Goal: Transaction & Acquisition: Purchase product/service

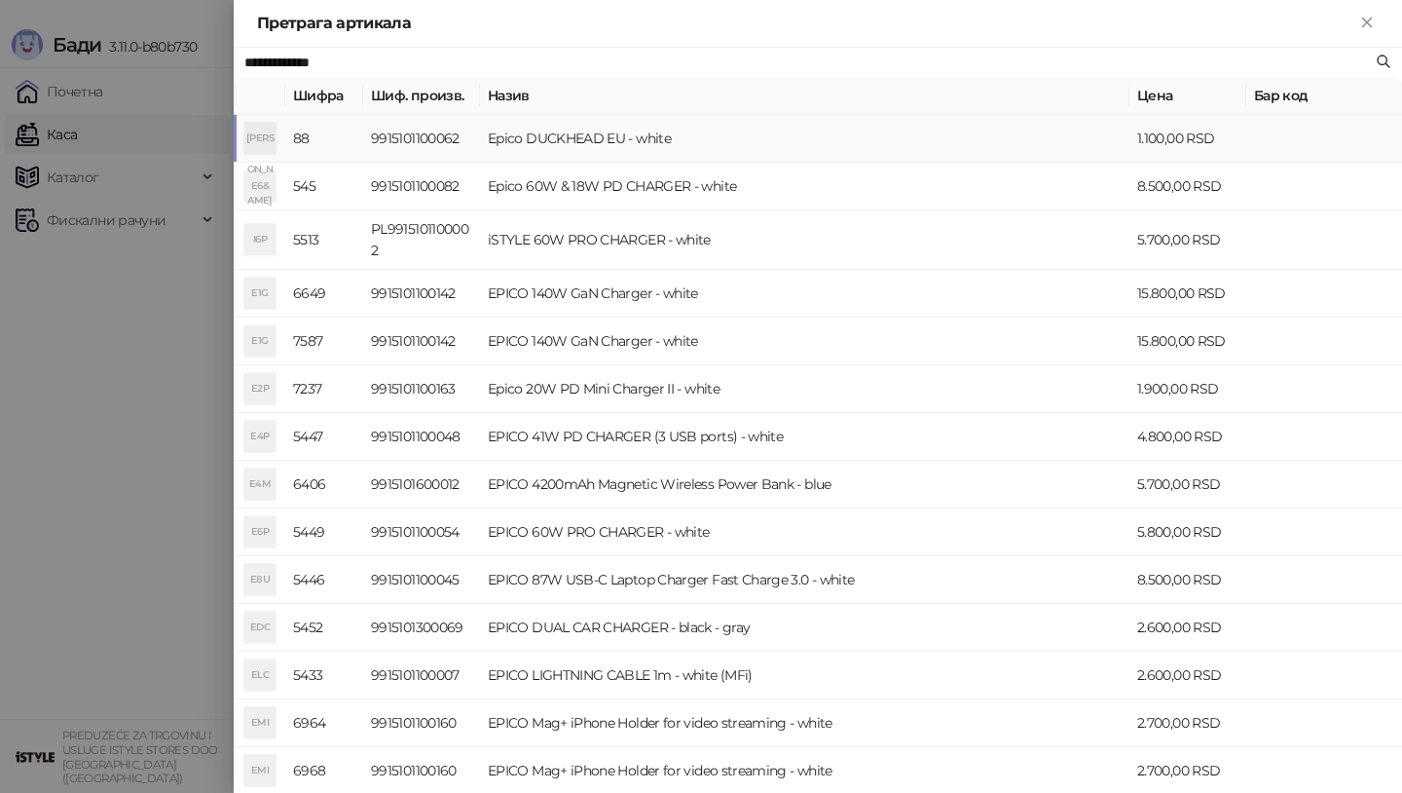
type input "**********"
click at [252, 130] on div "[PERSON_NAME]" at bounding box center [259, 138] width 31 height 31
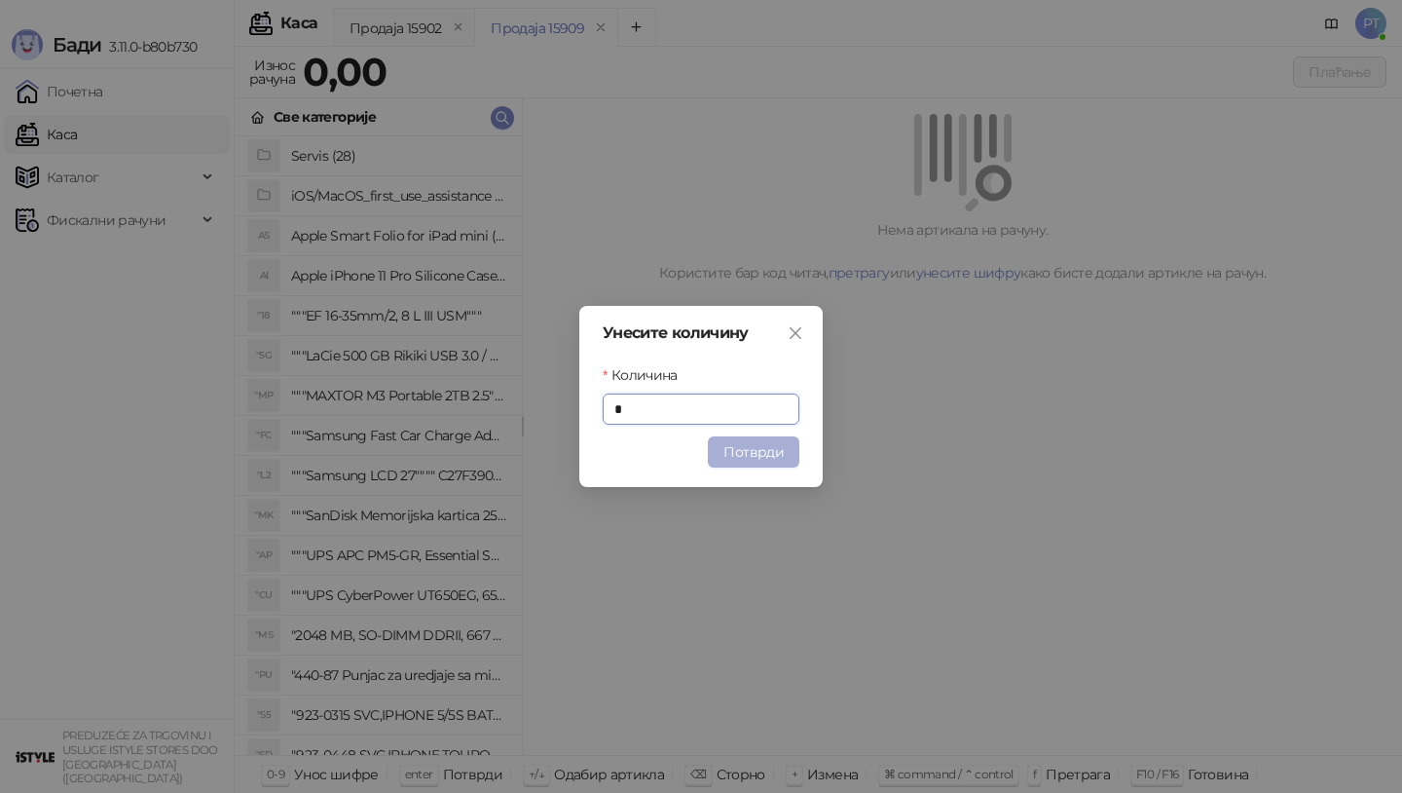
click at [762, 449] on button "Потврди" at bounding box center [754, 451] width 92 height 31
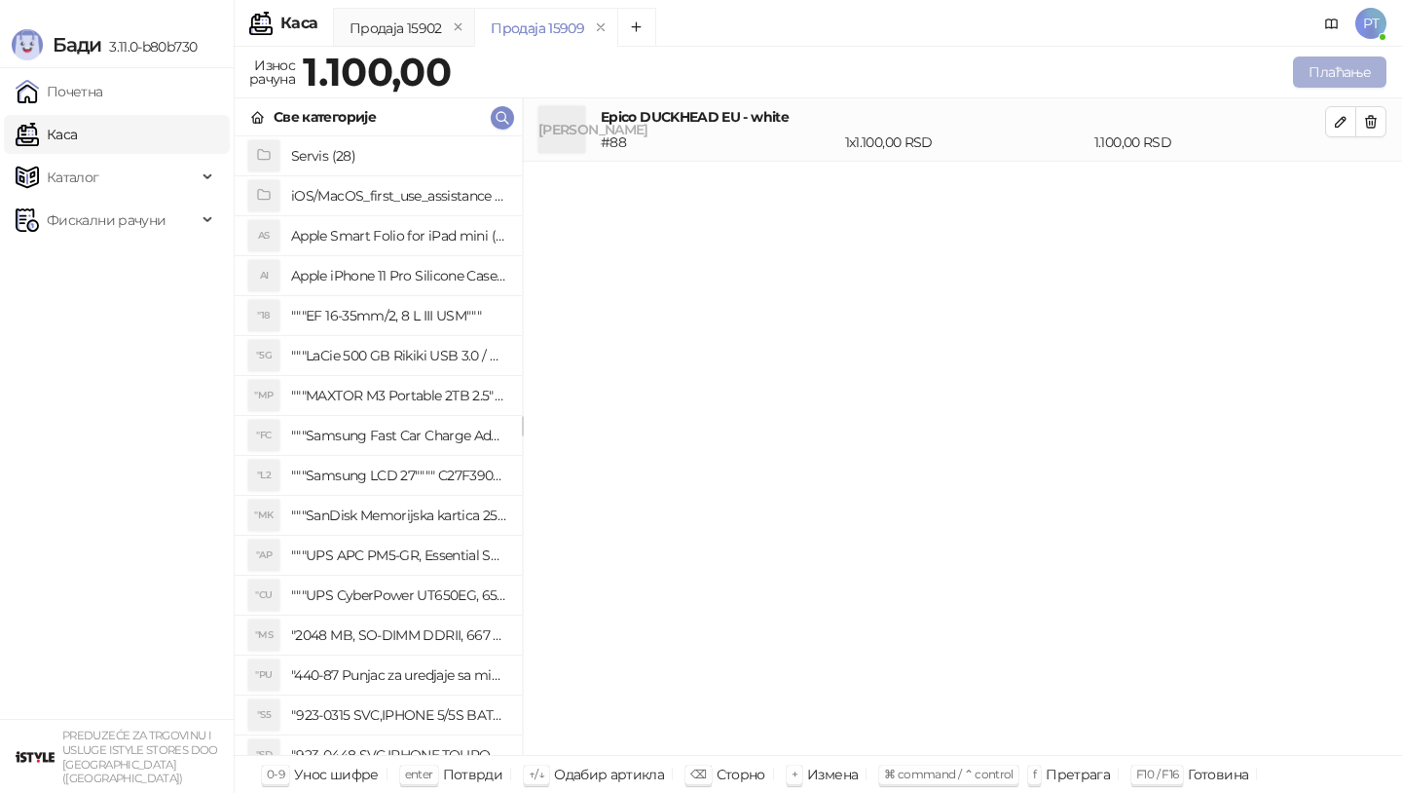
click at [1311, 69] on button "Плаћање" at bounding box center [1339, 71] width 93 height 31
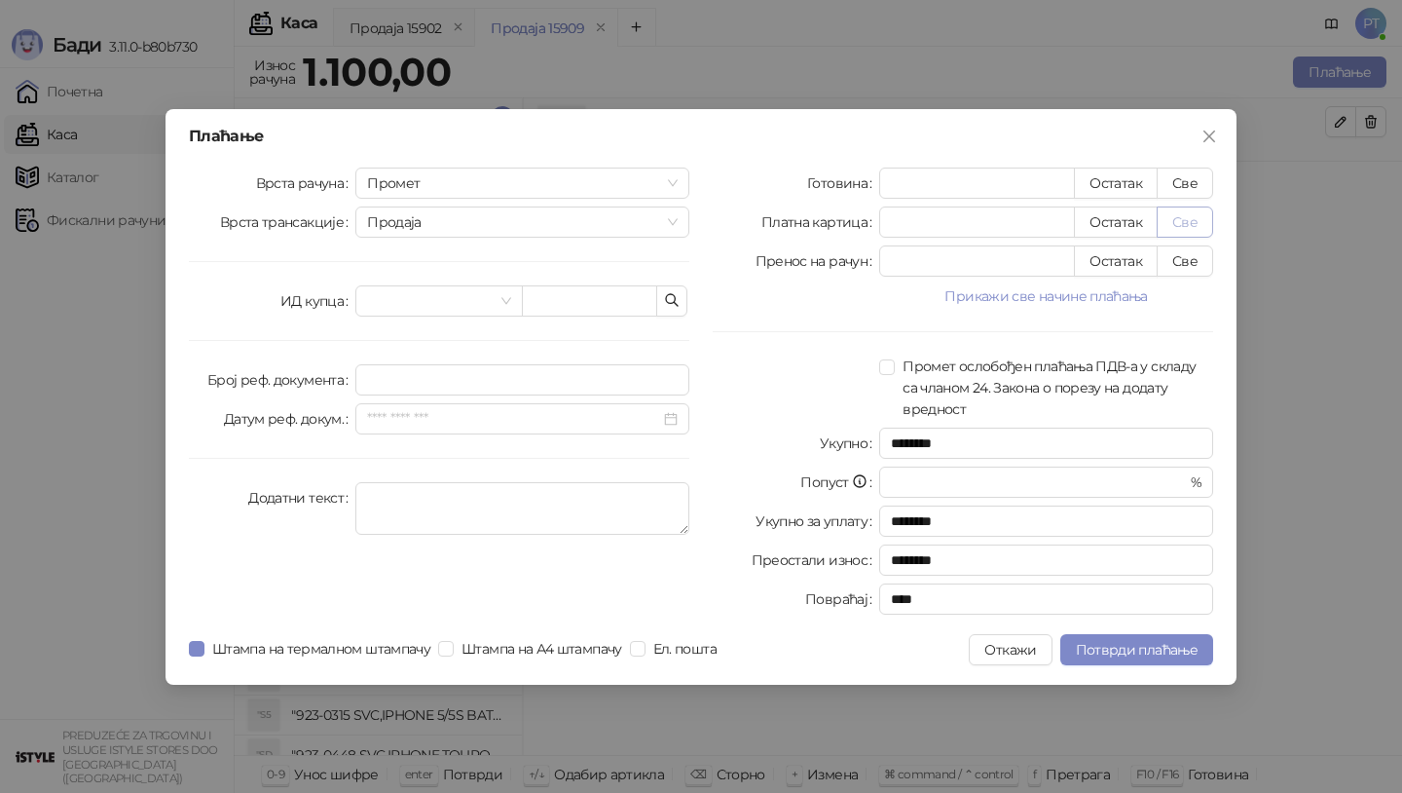
click at [1184, 220] on button "Све" at bounding box center [1185, 221] width 56 height 31
type input "****"
click at [1133, 657] on button "Потврди плаћање" at bounding box center [1137, 649] width 153 height 31
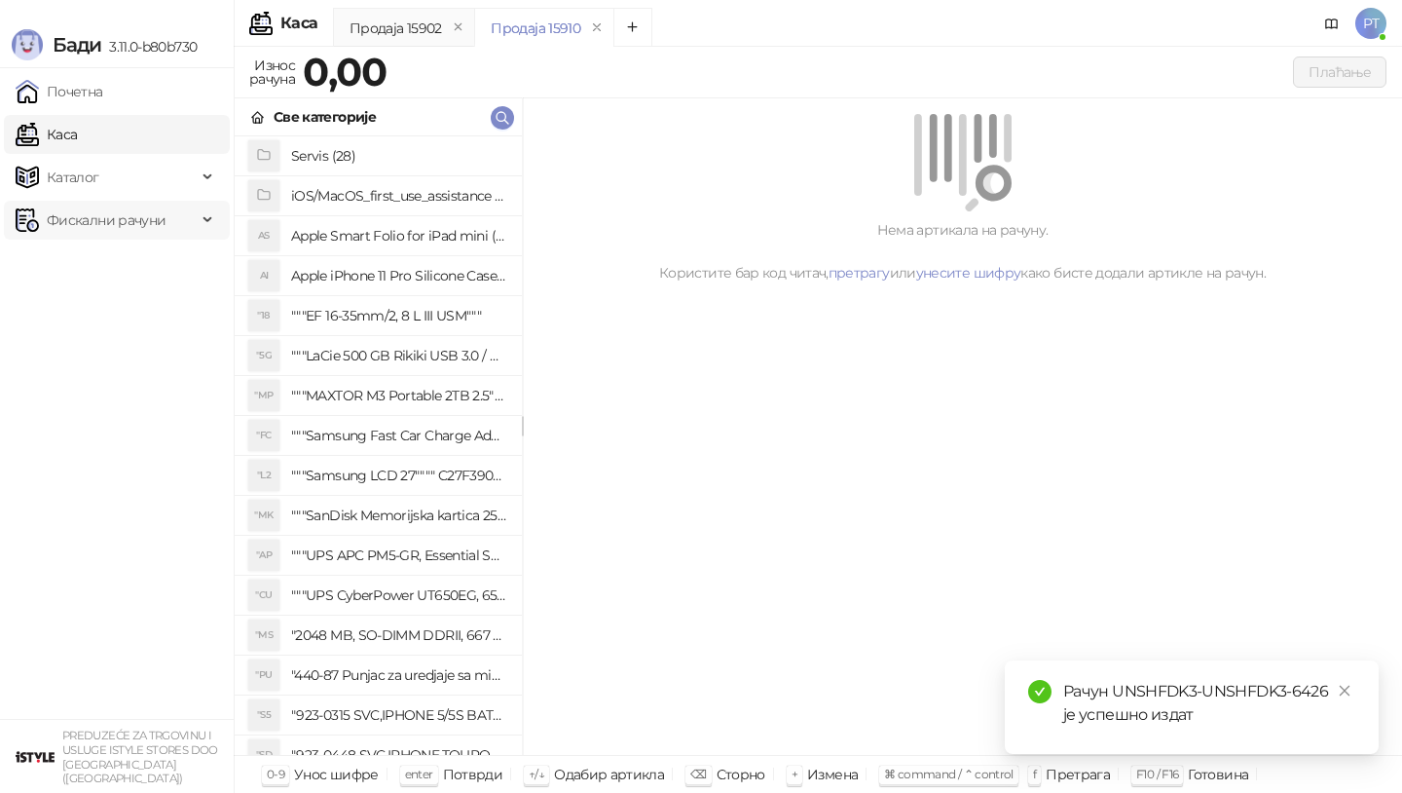
click at [126, 225] on span "Фискални рачуни" at bounding box center [106, 220] width 119 height 39
click at [105, 308] on link "По данима" at bounding box center [74, 305] width 103 height 39
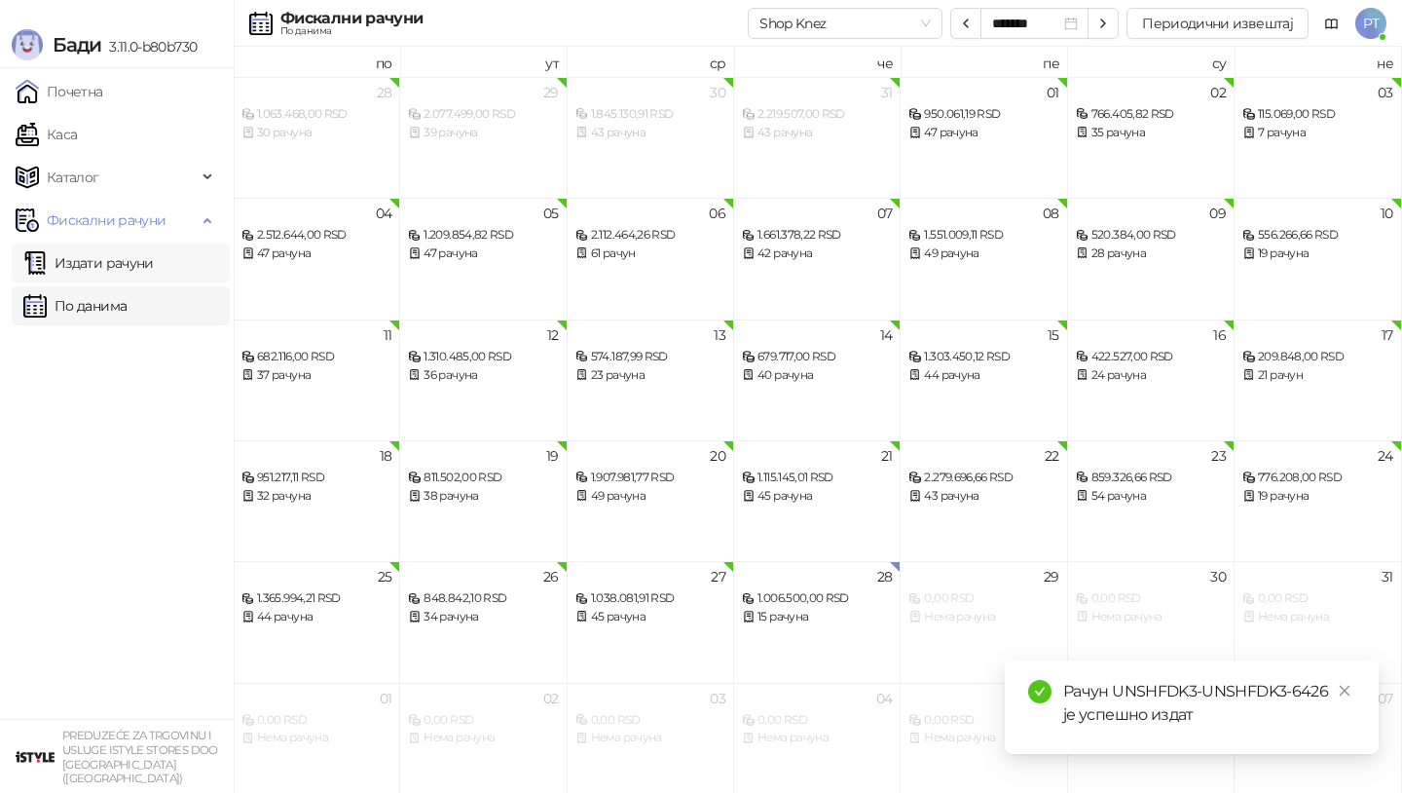
click at [116, 268] on link "Издати рачуни" at bounding box center [88, 262] width 130 height 39
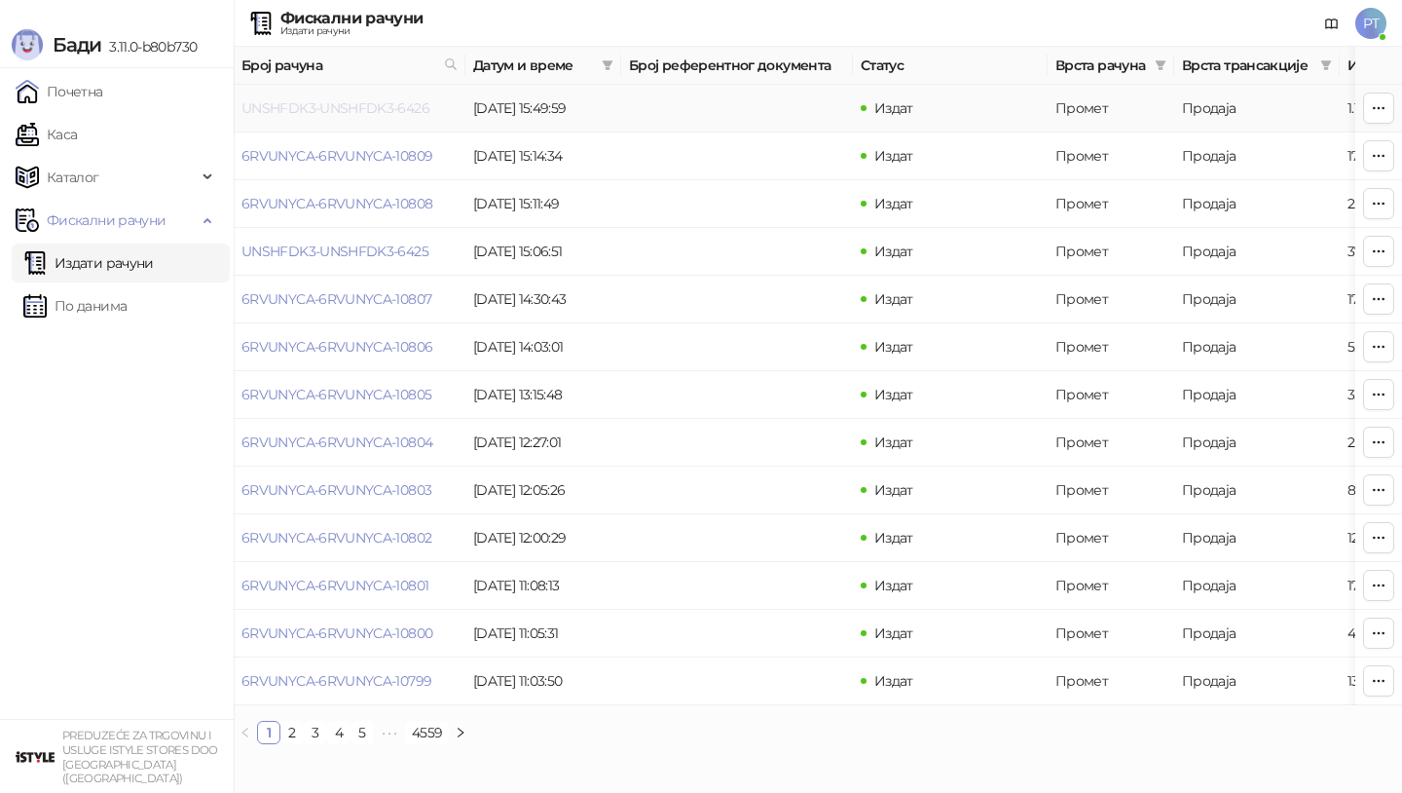
click at [285, 116] on link "UNSHFDK3-UNSHFDK3-6426" at bounding box center [336, 108] width 188 height 18
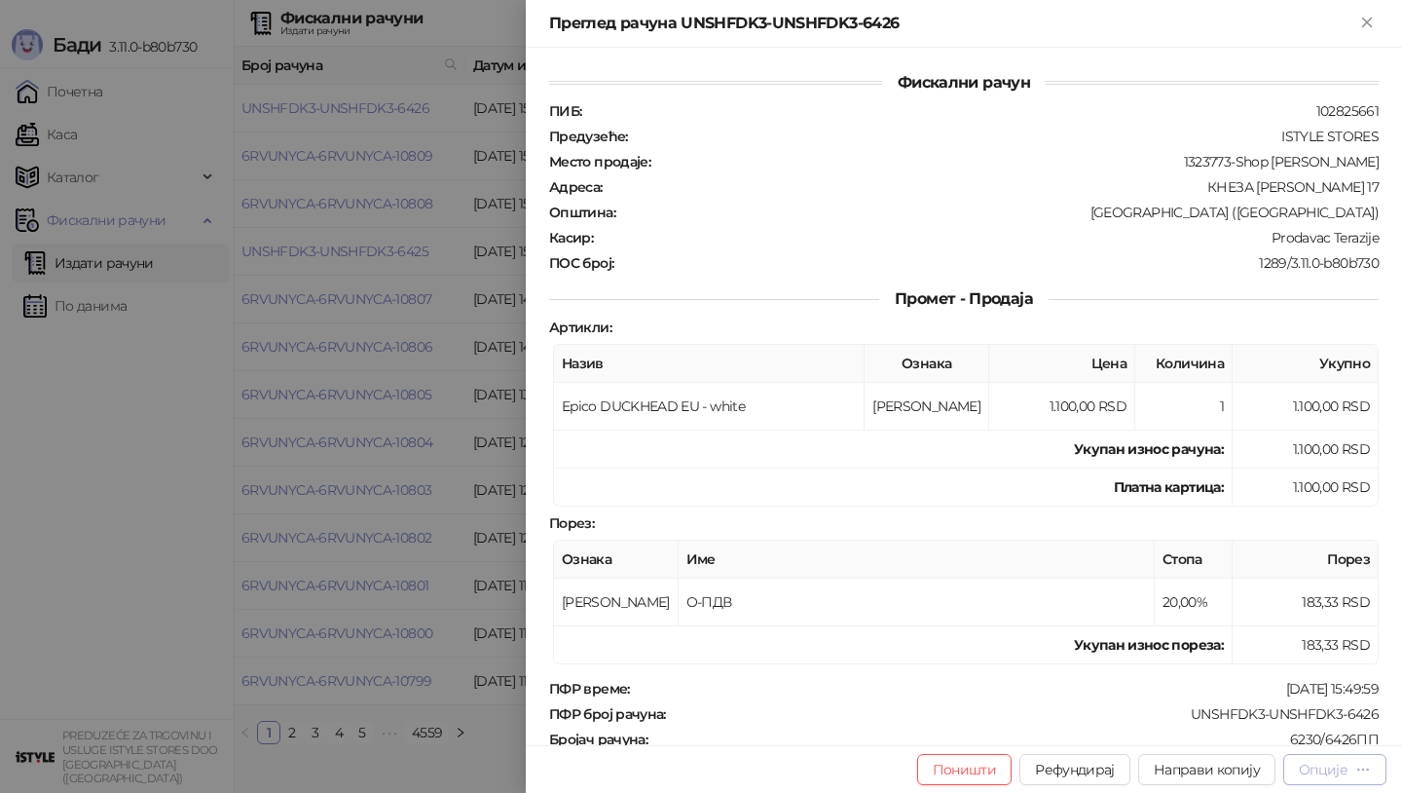
click at [1372, 771] on button "Опције" at bounding box center [1335, 769] width 103 height 31
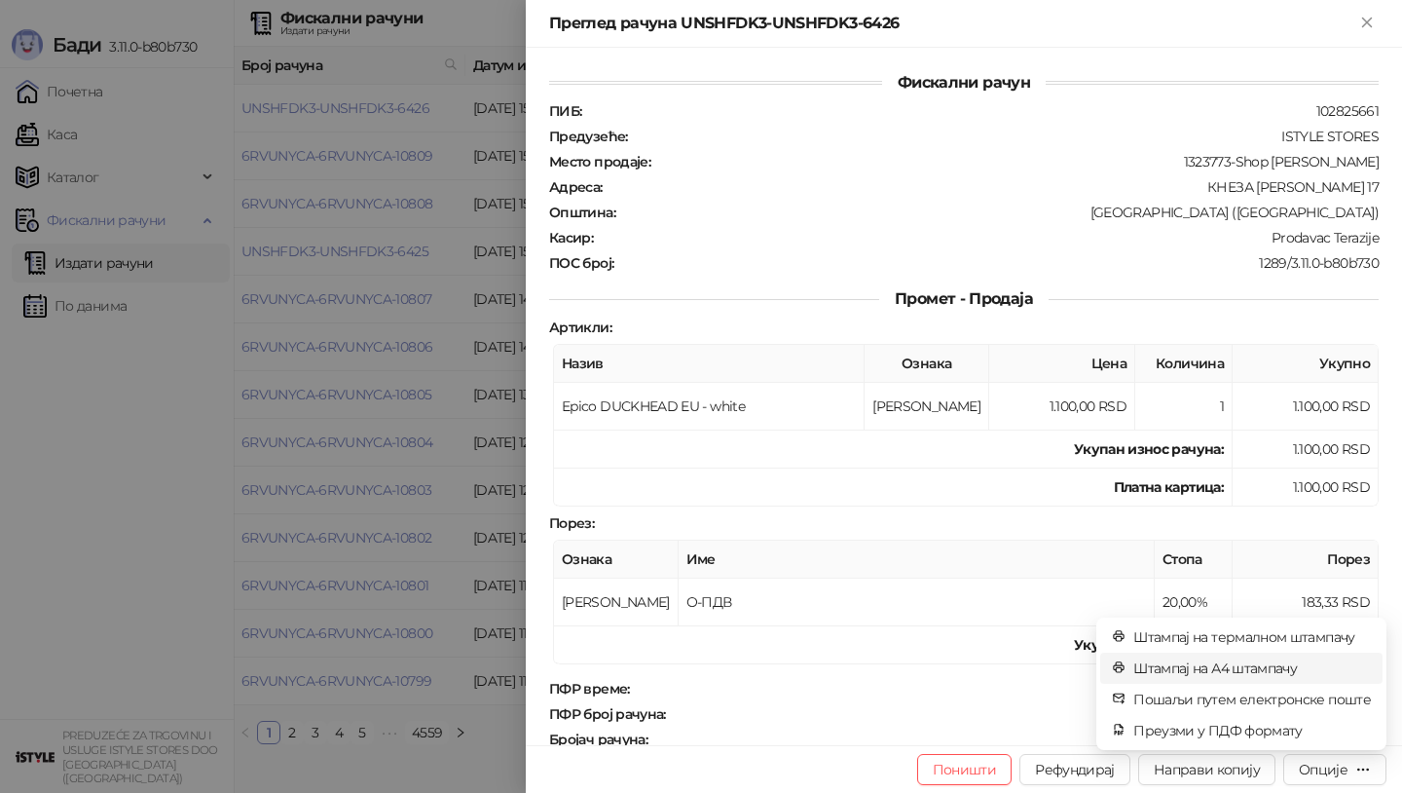
click at [1268, 667] on span "Штампај на А4 штампачу" at bounding box center [1253, 667] width 238 height 21
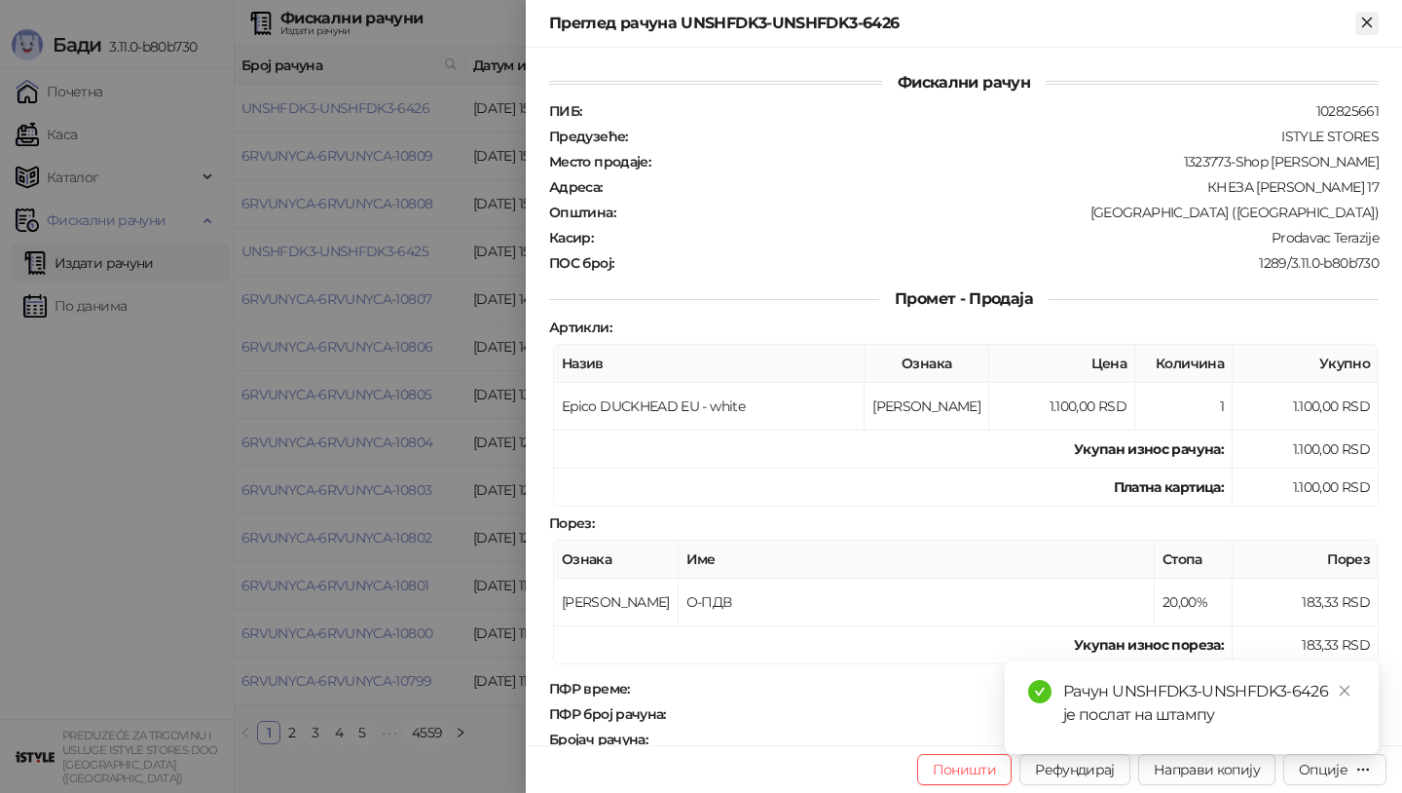
click at [1364, 19] on icon "Close" at bounding box center [1366, 22] width 9 height 9
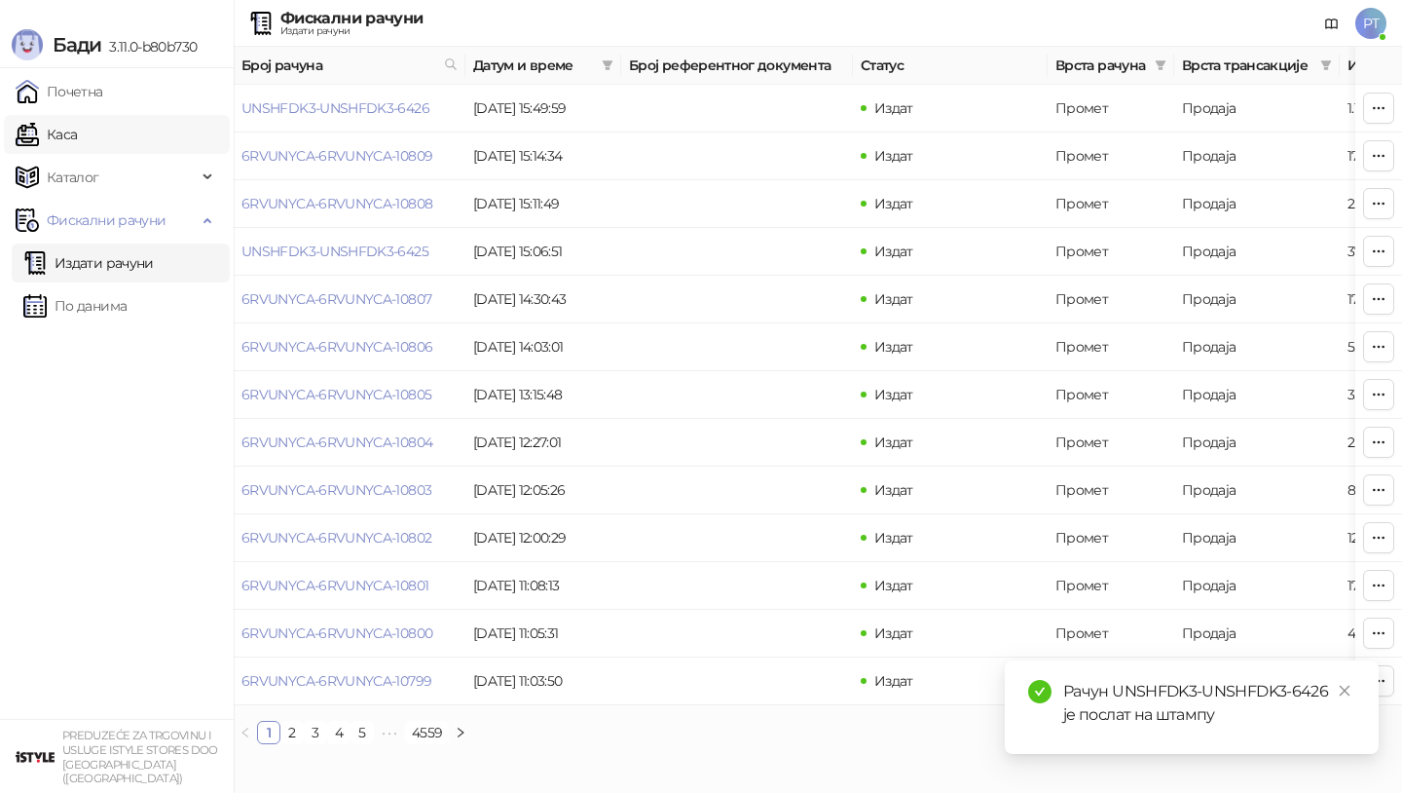
click at [61, 125] on link "Каса" at bounding box center [46, 134] width 61 height 39
